Goal: Transaction & Acquisition: Purchase product/service

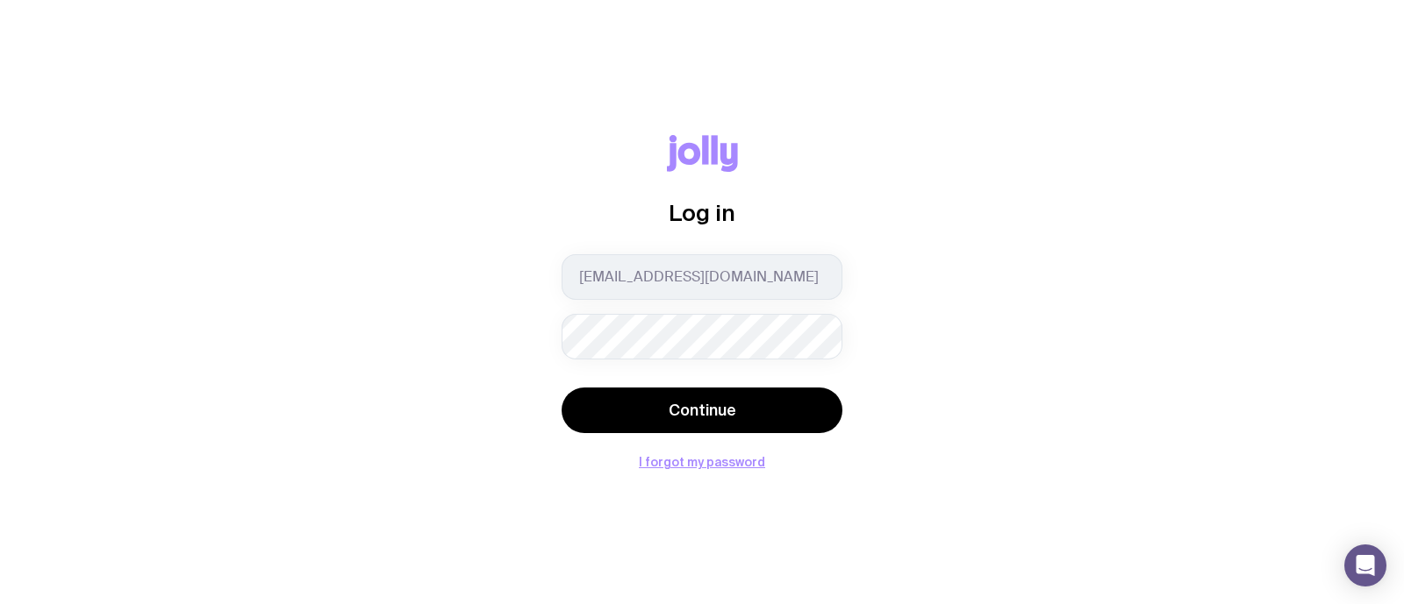
click at [561, 388] on button "Continue" at bounding box center [701, 411] width 281 height 46
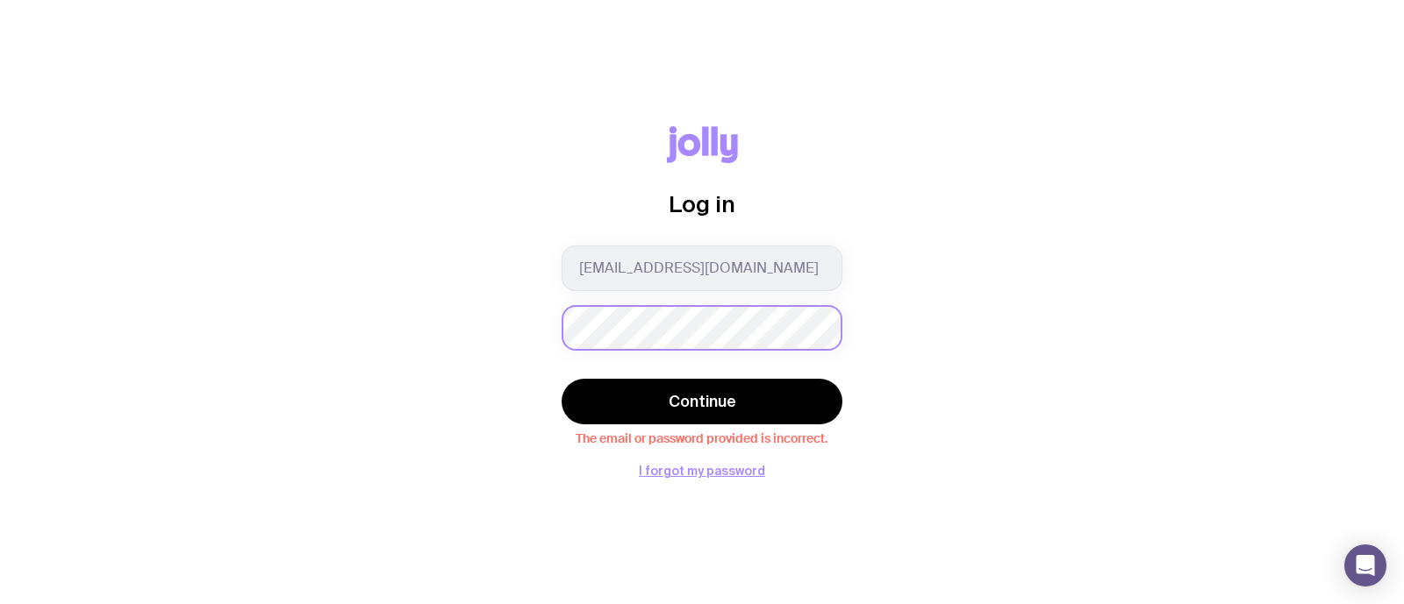
click at [561, 379] on button "Continue" at bounding box center [701, 402] width 281 height 46
click at [504, 316] on div "Log in [EMAIL_ADDRESS][DOMAIN_NAME] Continue The email or password provided is …" at bounding box center [701, 302] width 1319 height 352
click at [561, 379] on button "Continue" at bounding box center [701, 402] width 281 height 46
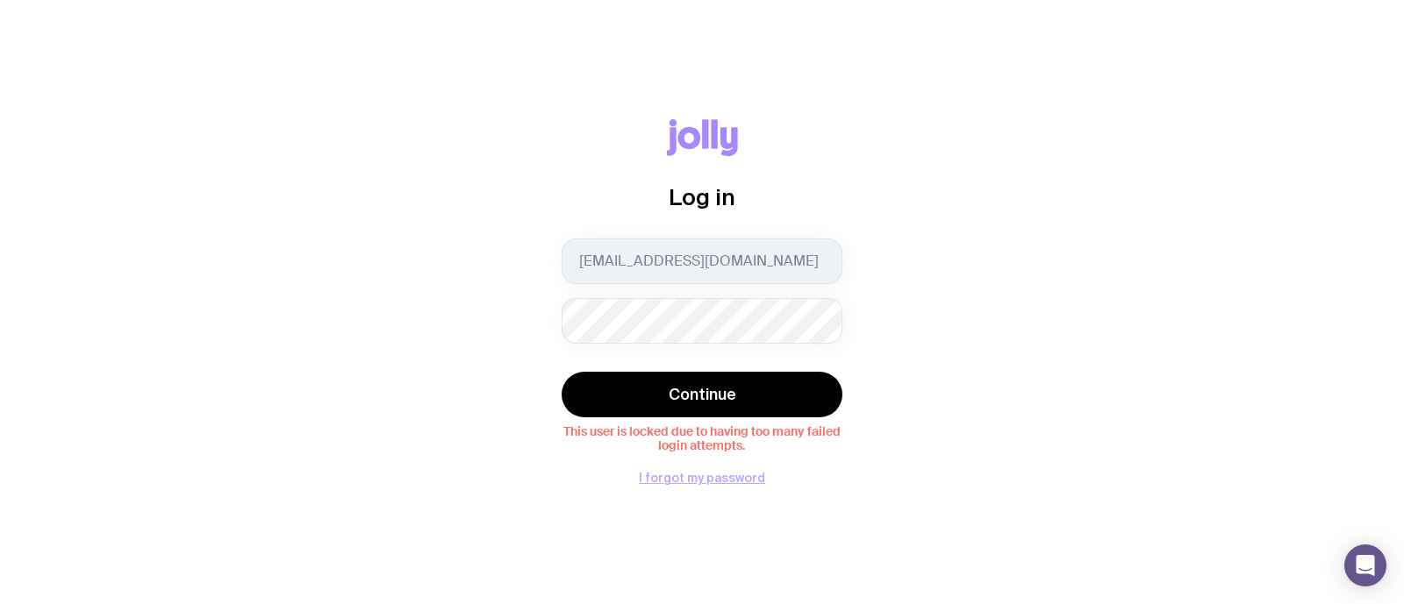
click at [728, 473] on button "I forgot my password" at bounding box center [702, 478] width 126 height 14
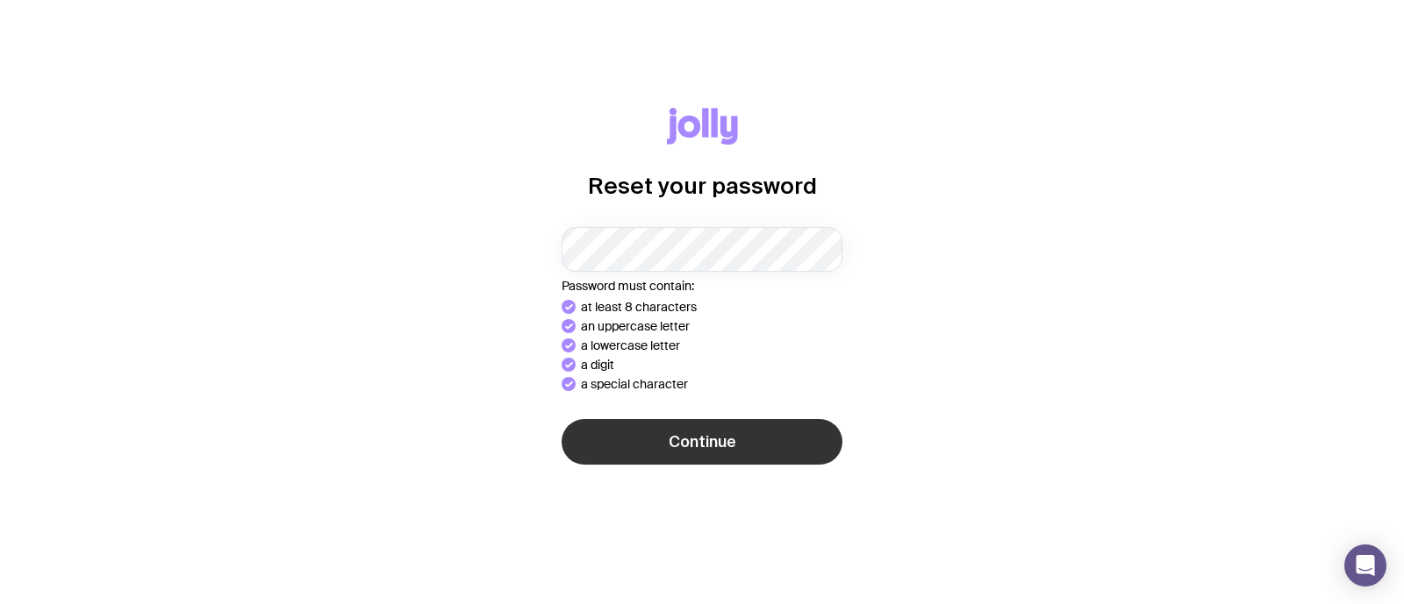
click at [698, 454] on div "Continue" at bounding box center [701, 443] width 281 height 49
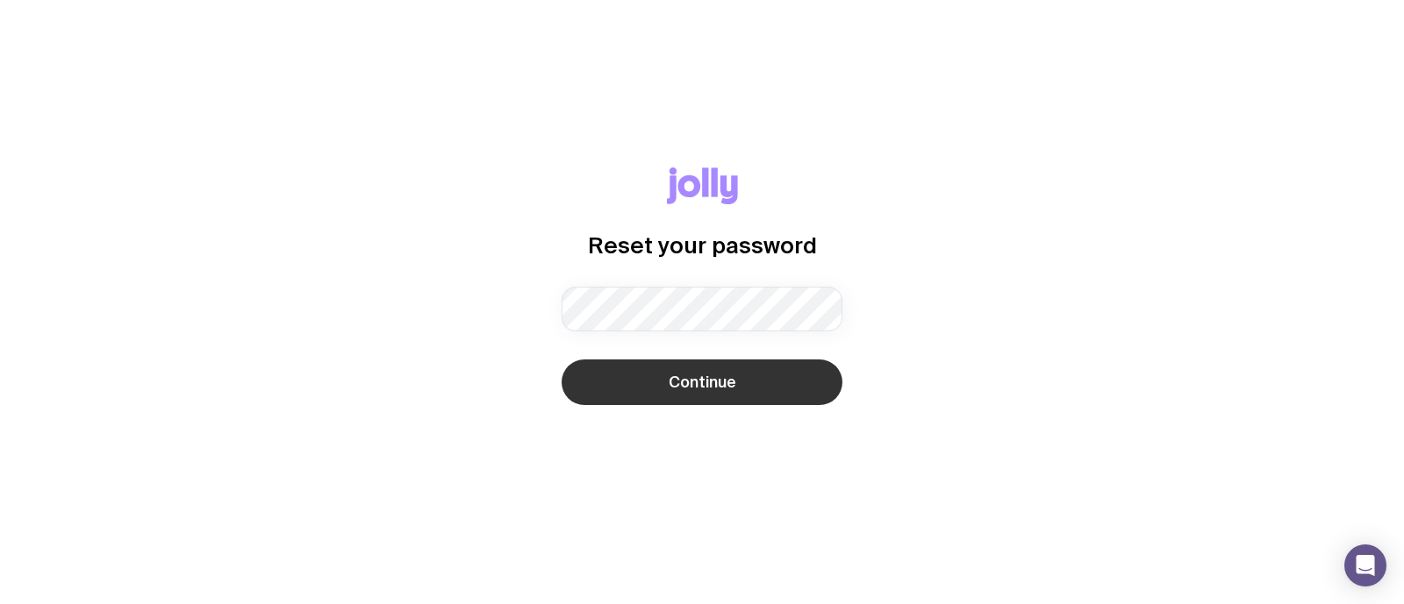
click at [657, 381] on button "Continue" at bounding box center [701, 383] width 281 height 46
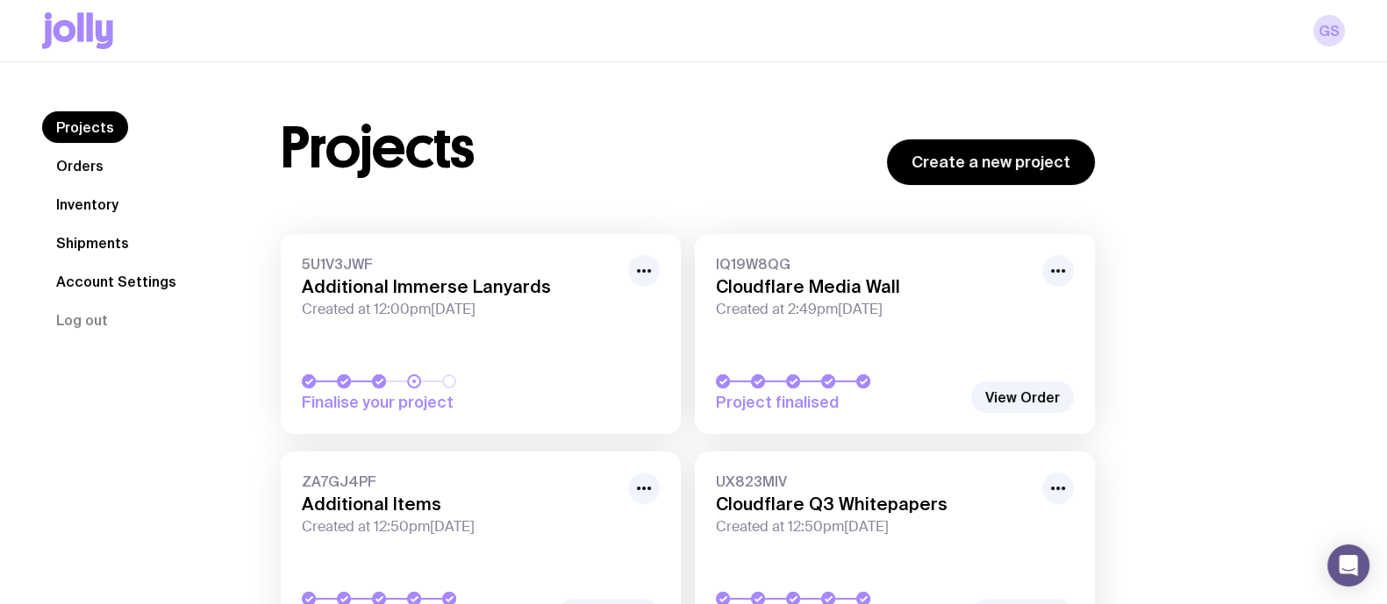
click at [500, 348] on link "5U1V3JWF Additional Immerse Lanyards Created at 12:00pm, Wed 20th Aug 2025 Fina…" at bounding box center [481, 334] width 400 height 200
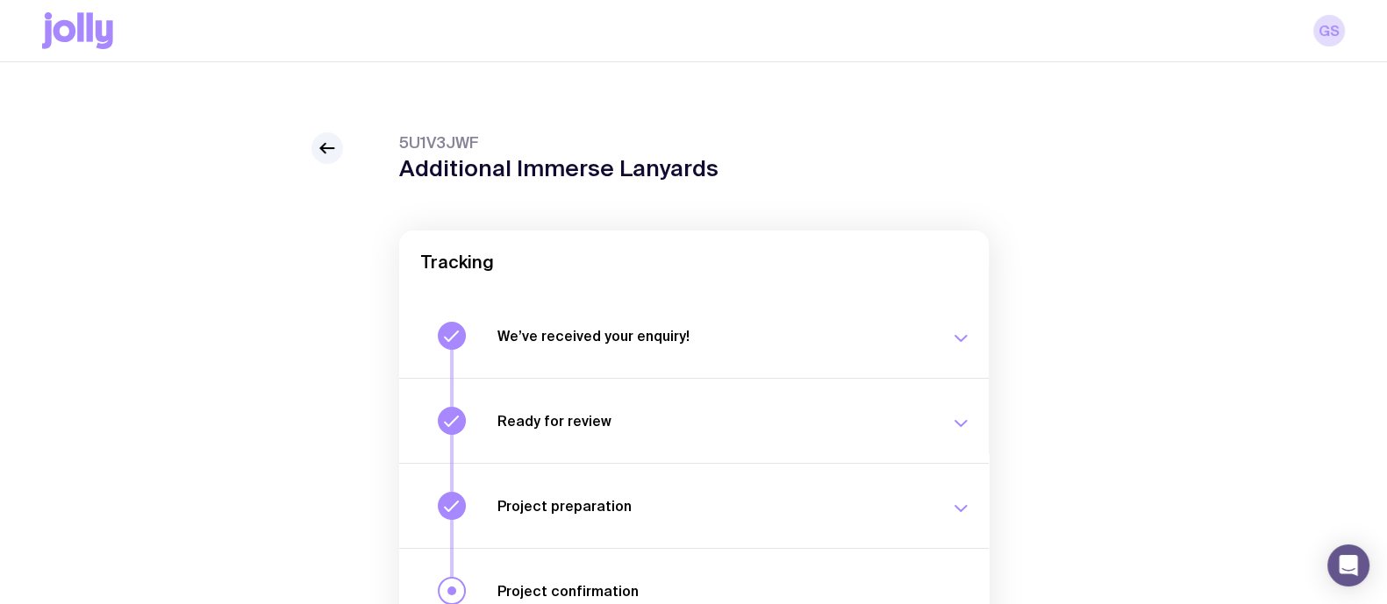
scroll to position [306, 0]
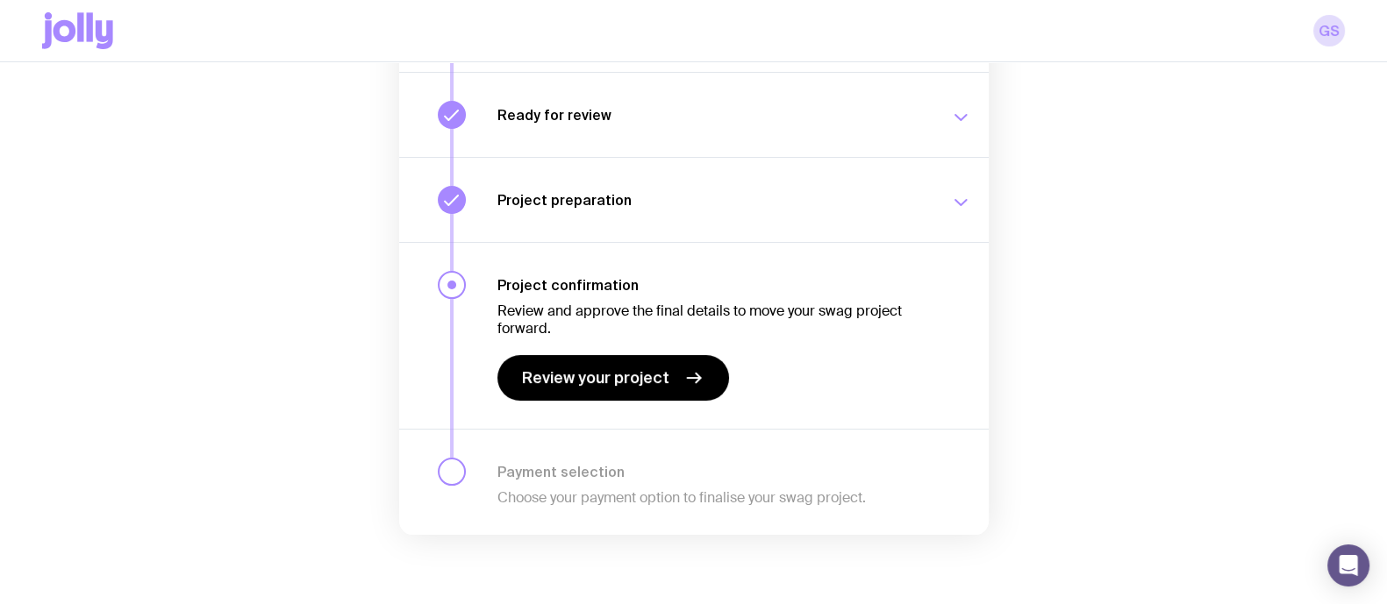
click at [649, 356] on link "Review your project" at bounding box center [613, 378] width 232 height 46
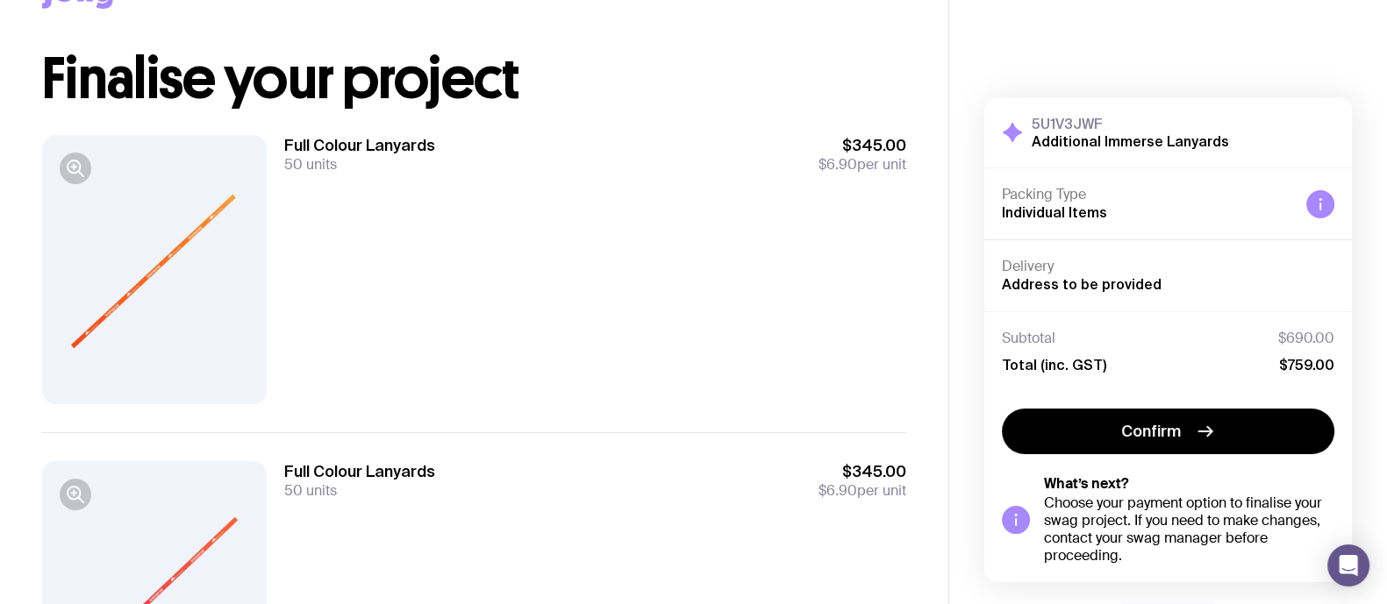
scroll to position [259, 0]
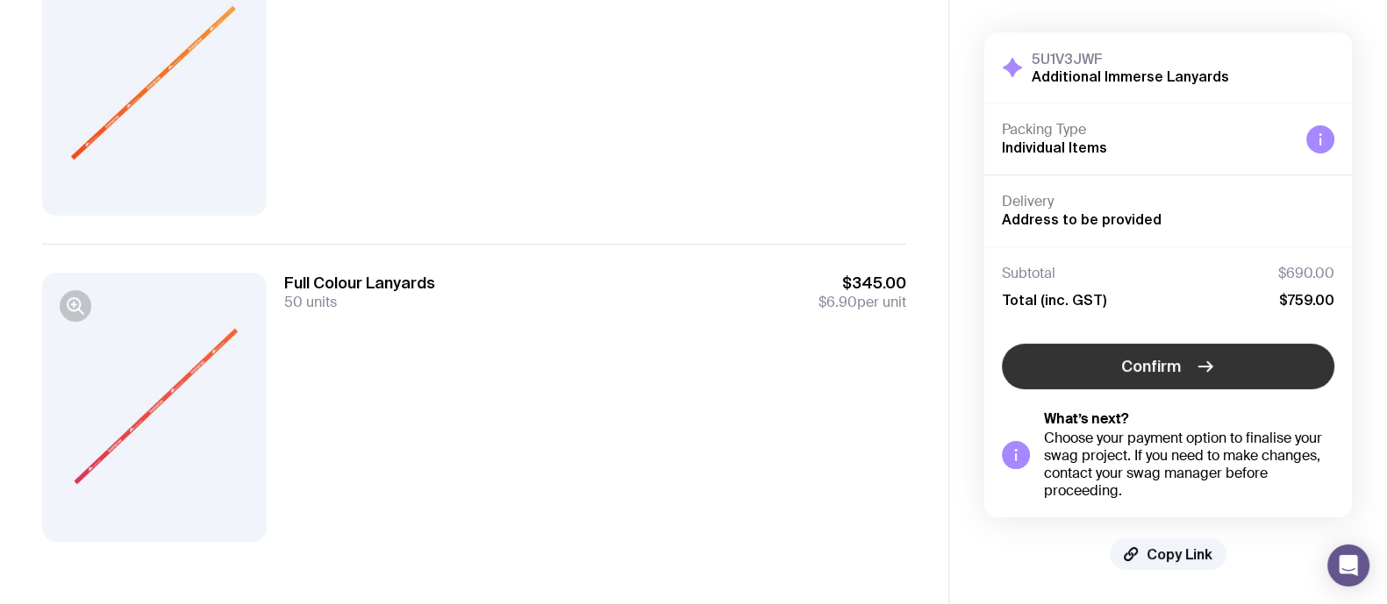
click at [1156, 354] on button "Confirm" at bounding box center [1168, 367] width 333 height 46
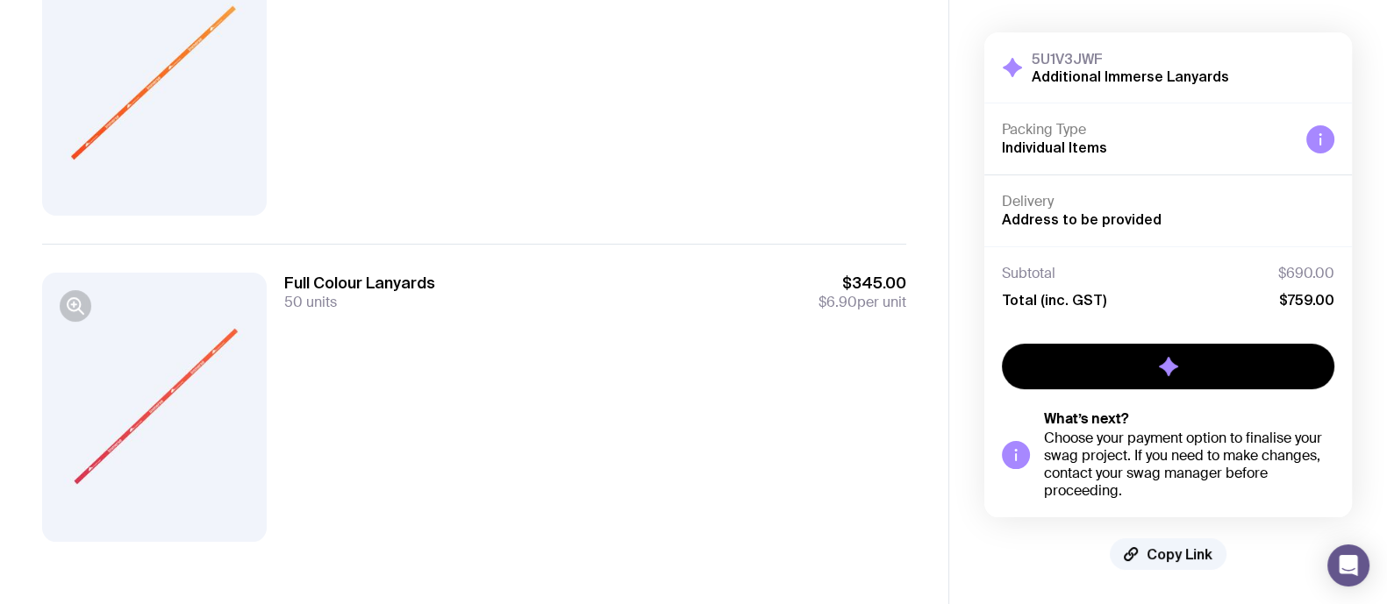
scroll to position [3, 0]
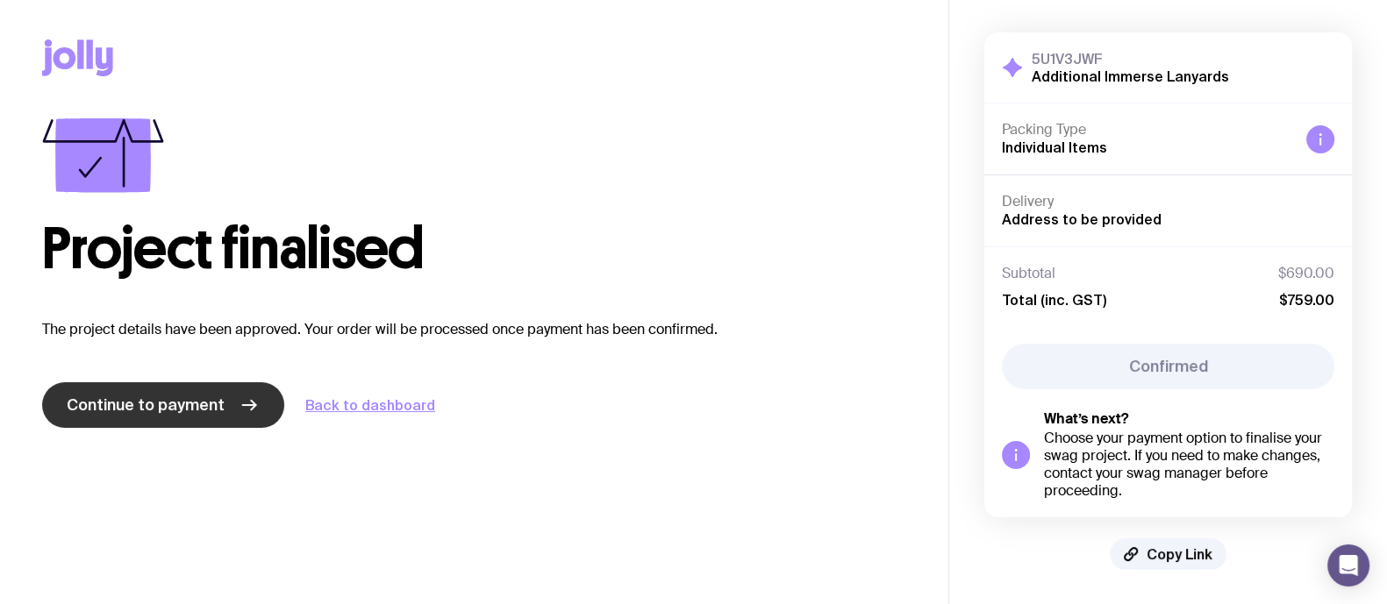
click at [146, 404] on span "Continue to payment" at bounding box center [146, 405] width 158 height 21
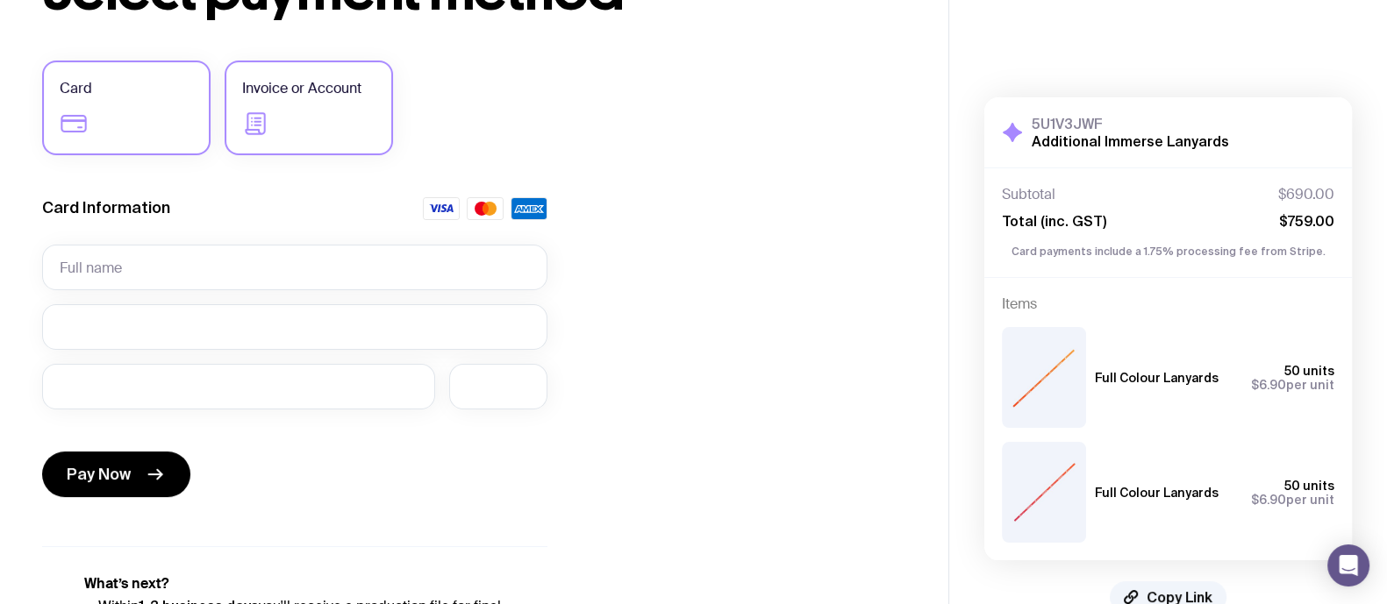
scroll to position [167, 0]
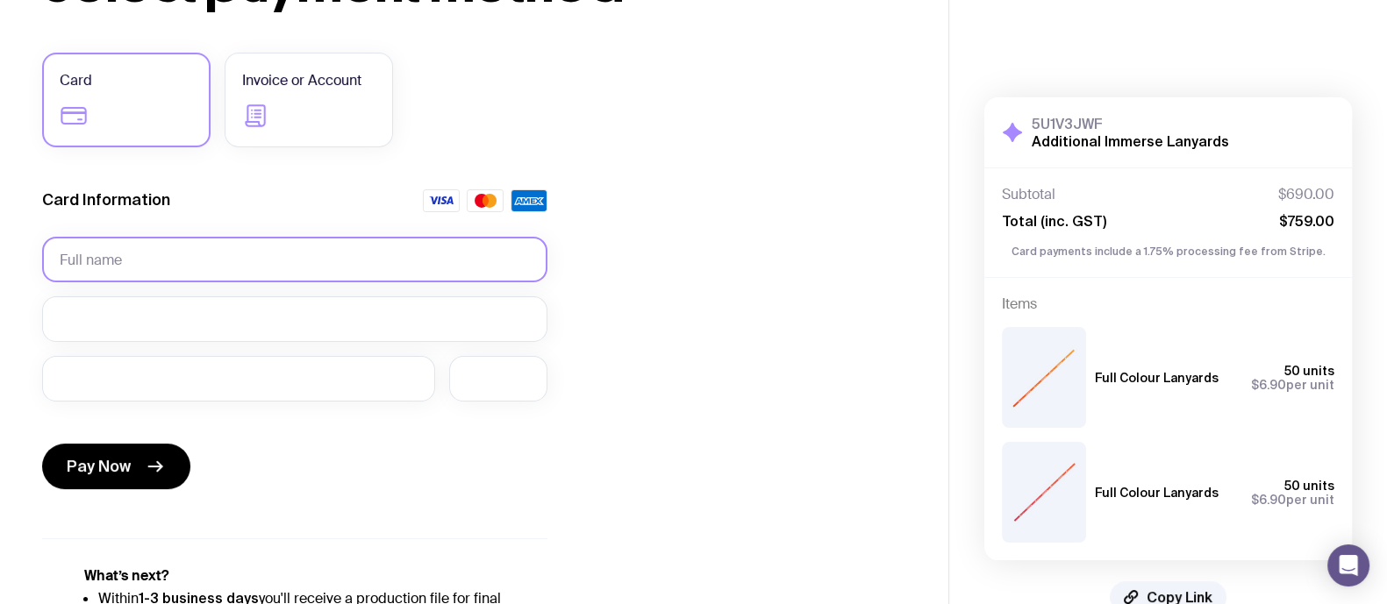
click at [249, 247] on input "text" at bounding box center [294, 260] width 505 height 46
type input "Giulia Sinatra"
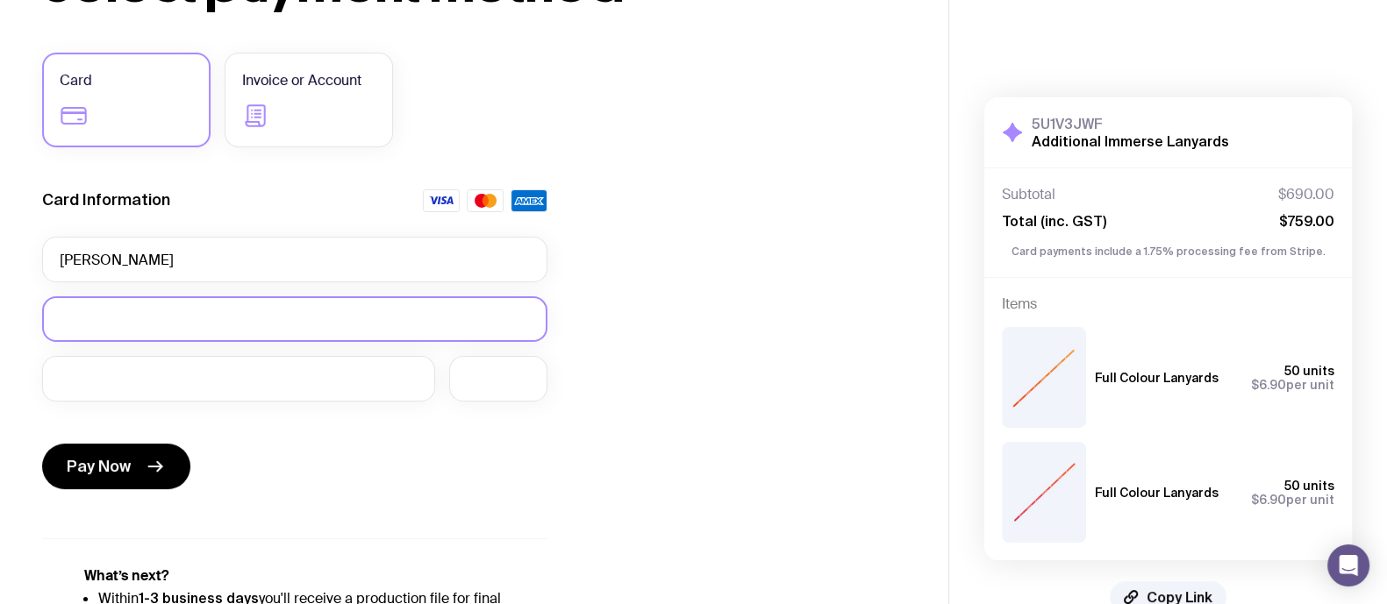
click at [237, 331] on div at bounding box center [294, 320] width 505 height 46
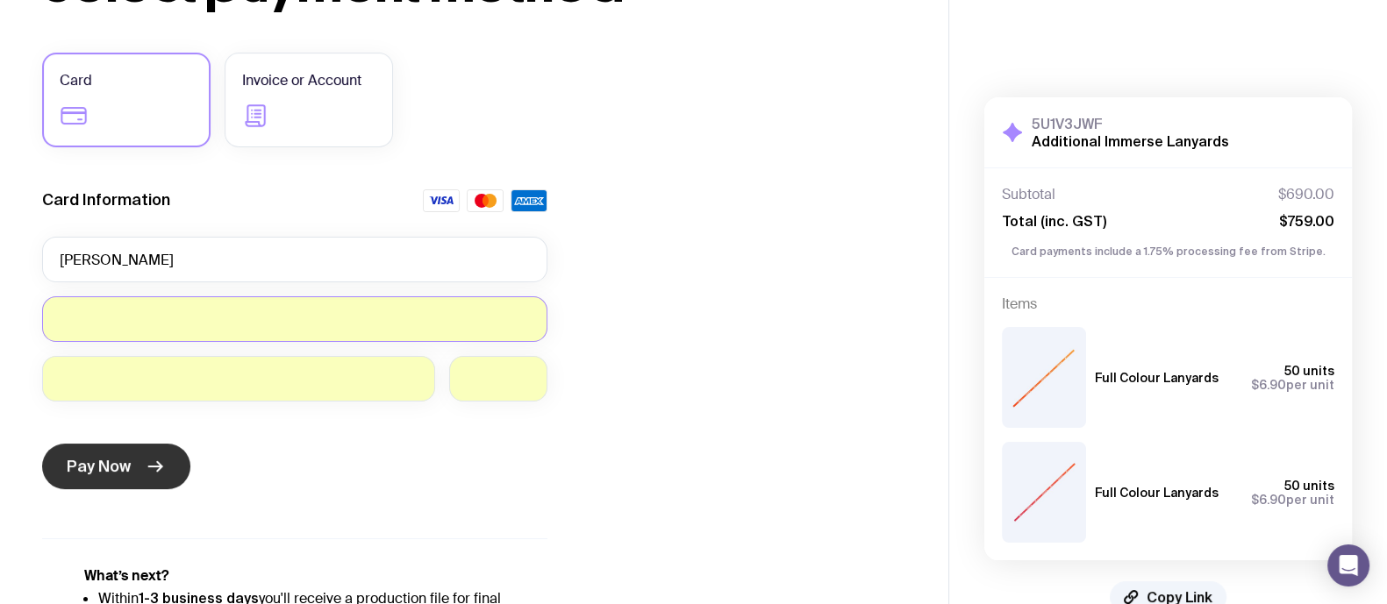
click at [111, 458] on span "Pay Now" at bounding box center [99, 466] width 64 height 21
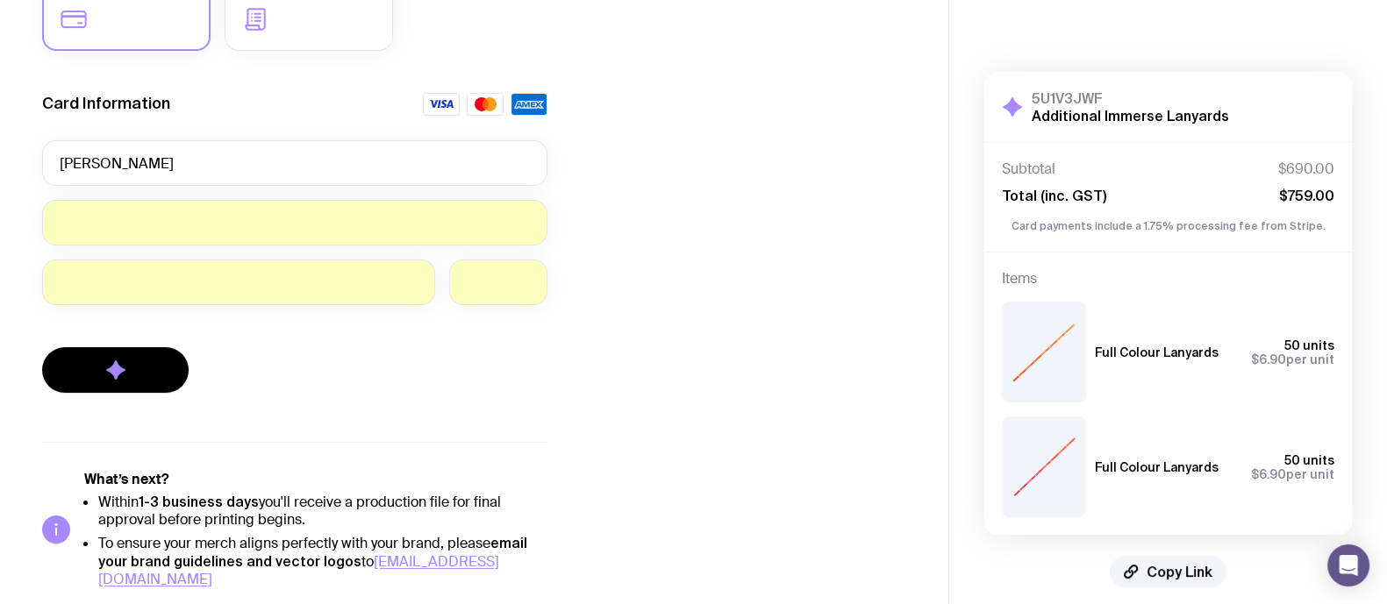
scroll to position [35, 0]
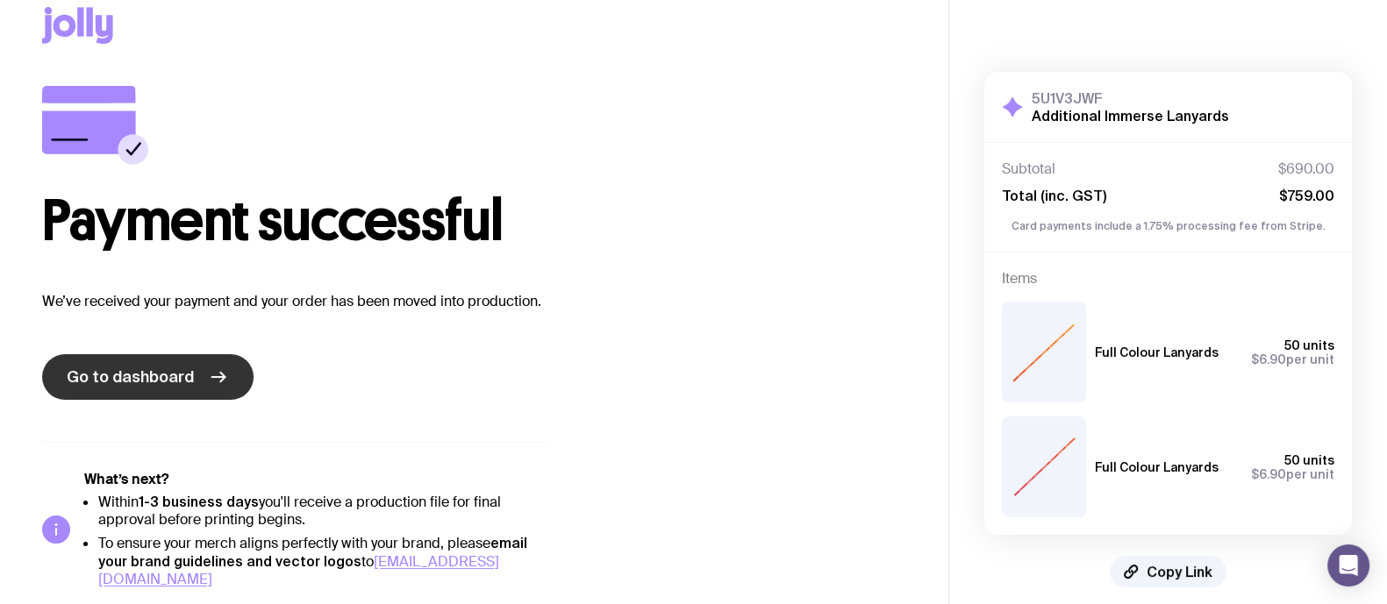
click at [129, 370] on span "Go to dashboard" at bounding box center [130, 377] width 127 height 21
